Goal: Information Seeking & Learning: Learn about a topic

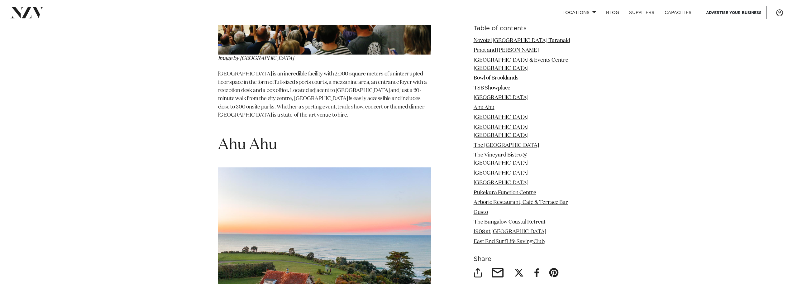
scroll to position [1869, 0]
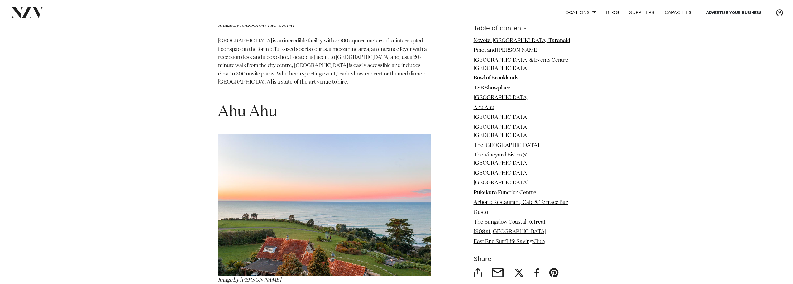
click at [384, 7] on div "Locations [GEOGRAPHIC_DATA] [GEOGRAPHIC_DATA] [GEOGRAPHIC_DATA] [GEOGRAPHIC_DAT…" at bounding box center [511, 12] width 544 height 13
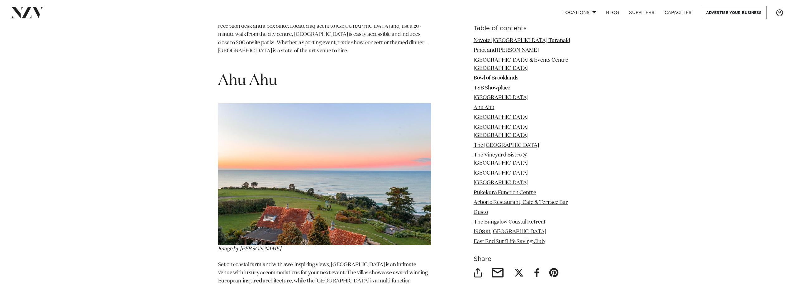
scroll to position [1931, 0]
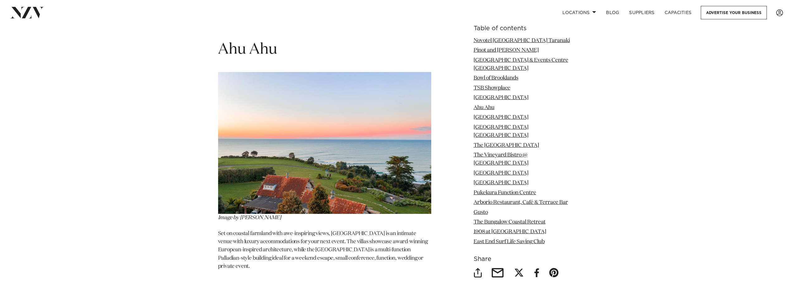
click at [272, 230] on p "Set on coastal farmland with awe-inspiring views, [GEOGRAPHIC_DATA] is an intim…" at bounding box center [324, 250] width 213 height 41
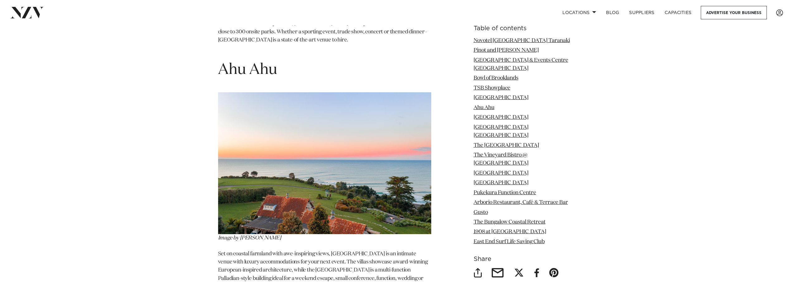
scroll to position [1900, 0]
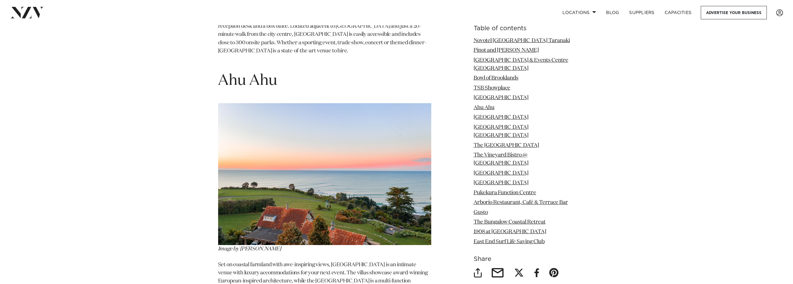
click at [249, 73] on span "Ahu Ahu" at bounding box center [247, 80] width 59 height 15
click at [275, 133] on img at bounding box center [324, 174] width 213 height 142
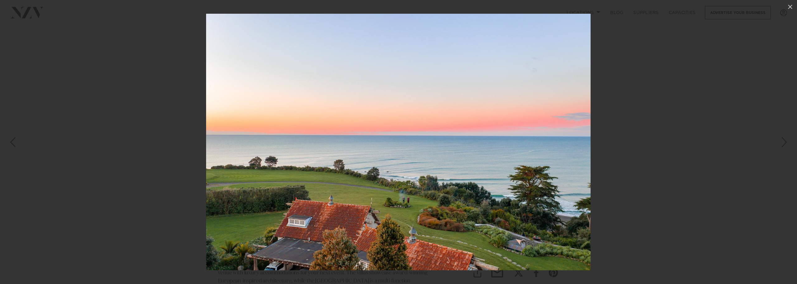
click at [372, 189] on img at bounding box center [398, 142] width 385 height 256
click at [467, 148] on img at bounding box center [398, 142] width 385 height 256
click at [792, 6] on icon at bounding box center [790, 6] width 7 height 7
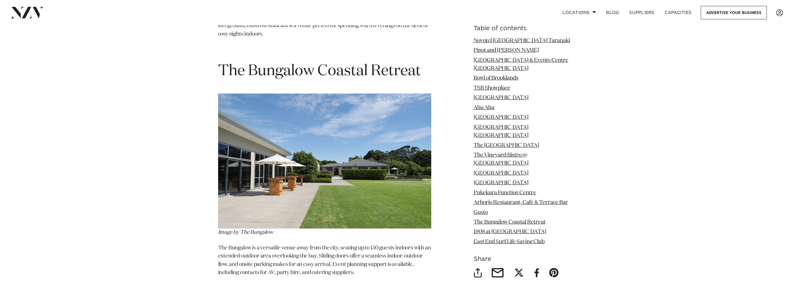
scroll to position [4455, 0]
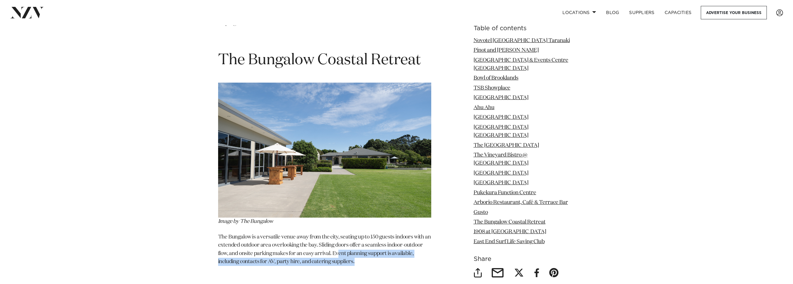
drag, startPoint x: 359, startPoint y: 190, endPoint x: 393, endPoint y: 199, distance: 35.0
click at [393, 233] on p "The Bungalow is a versatile venue away from the city, seating up to 150 guests …" at bounding box center [324, 249] width 213 height 33
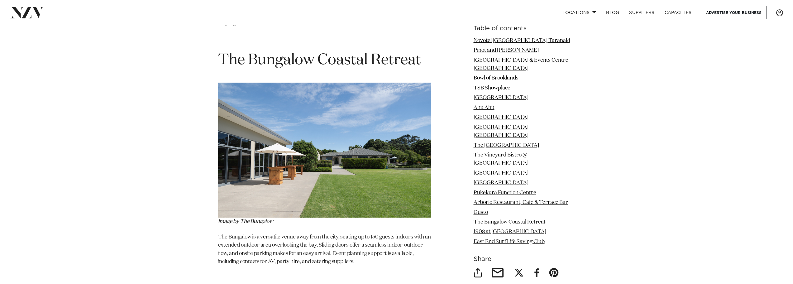
click at [308, 233] on p "The Bungalow is a versatile venue away from the city, seating up to 150 guests …" at bounding box center [324, 249] width 213 height 33
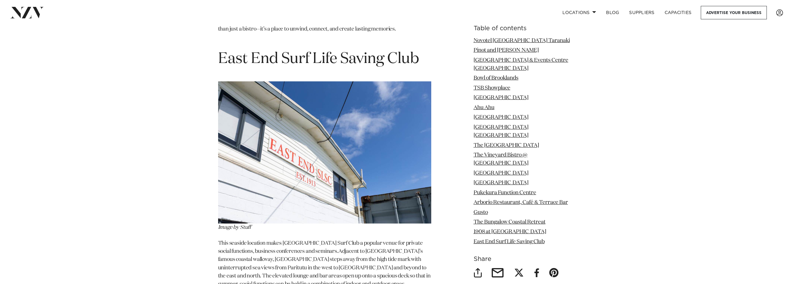
scroll to position [4891, 0]
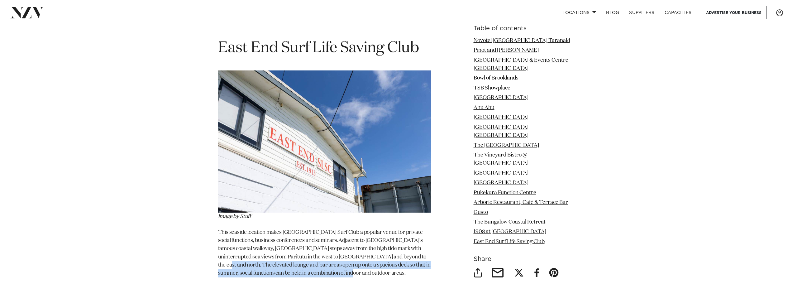
drag, startPoint x: 369, startPoint y: 196, endPoint x: 312, endPoint y: 212, distance: 59.1
click at [312, 238] on span "Adjacent to [GEOGRAPHIC_DATA]’s famous coastal walkway, [GEOGRAPHIC_DATA] steps…" at bounding box center [324, 257] width 212 height 38
click at [361, 238] on span "Adjacent to [GEOGRAPHIC_DATA]’s famous coastal walkway, [GEOGRAPHIC_DATA] steps…" at bounding box center [324, 257] width 212 height 38
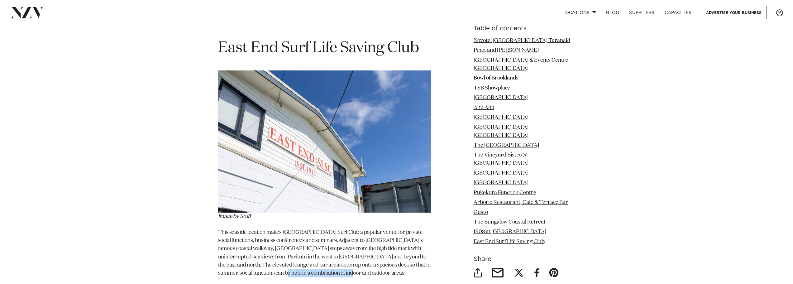
drag, startPoint x: 239, startPoint y: 212, endPoint x: 314, endPoint y: 211, distance: 74.8
click at [313, 238] on span "Adjacent to [GEOGRAPHIC_DATA]’s famous coastal walkway, [GEOGRAPHIC_DATA] steps…" at bounding box center [324, 257] width 212 height 38
click at [308, 238] on span "Adjacent to [GEOGRAPHIC_DATA]’s famous coastal walkway, [GEOGRAPHIC_DATA] steps…" at bounding box center [324, 257] width 212 height 38
drag, startPoint x: 515, startPoint y: 182, endPoint x: 509, endPoint y: 183, distance: 5.4
click at [515, 239] on link "East End Surf Life Saving Club" at bounding box center [509, 241] width 71 height 5
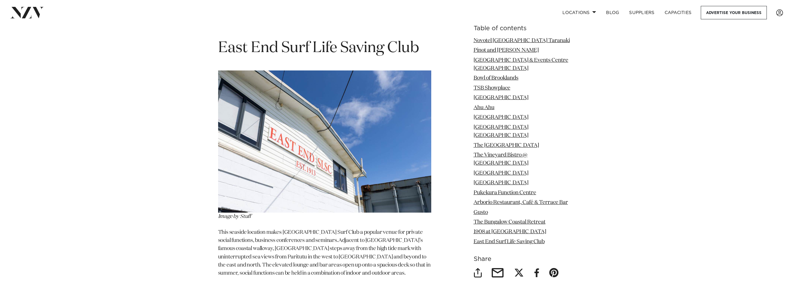
scroll to position [4843, 0]
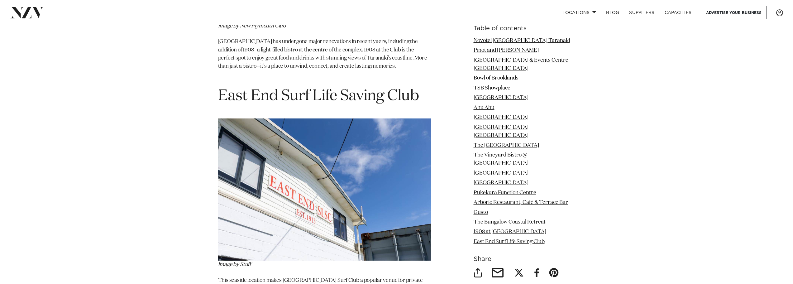
click at [292, 188] on img at bounding box center [324, 189] width 213 height 142
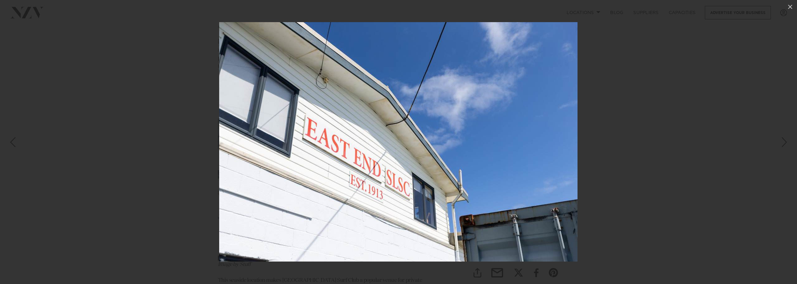
click at [295, 189] on img at bounding box center [398, 141] width 359 height 239
click at [784, 14] on div at bounding box center [398, 142] width 797 height 284
